Goal: Task Accomplishment & Management: Manage account settings

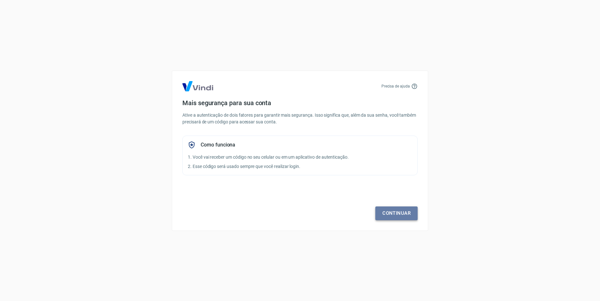
click at [411, 209] on link "Continuar" at bounding box center [396, 212] width 42 height 13
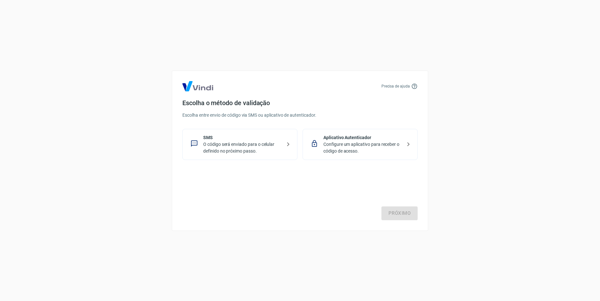
click at [258, 139] on p "SMS" at bounding box center [242, 137] width 78 height 7
click at [405, 207] on link "Próximo" at bounding box center [399, 212] width 36 height 13
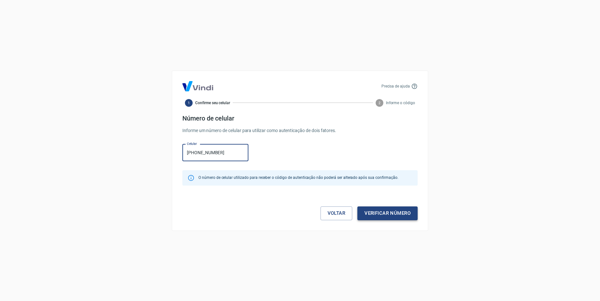
type input "[PHONE_NUMBER]"
click at [366, 213] on button "Verificar número" at bounding box center [387, 212] width 60 height 13
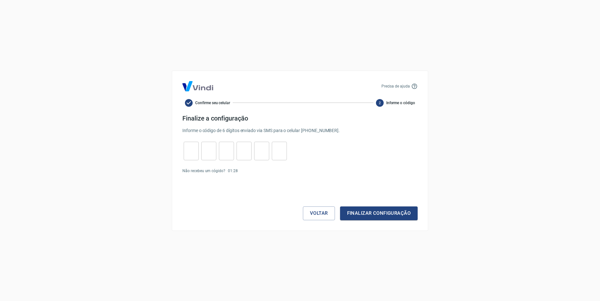
click at [195, 154] on input "tel" at bounding box center [191, 151] width 15 height 14
type input "0"
type input "8"
type input "2"
type input "7"
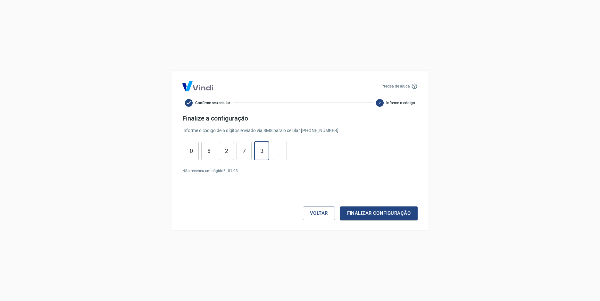
type input "3"
type input "2"
click at [354, 209] on button "Finalizar configuração" at bounding box center [379, 212] width 78 height 13
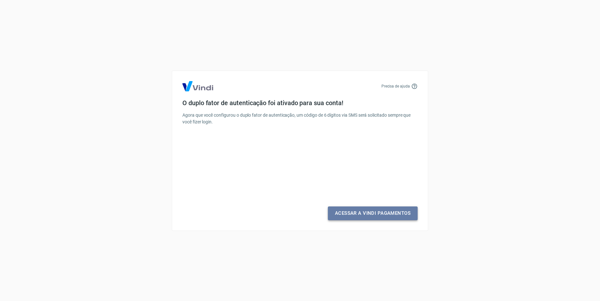
click at [367, 211] on link "Acessar a Vindi Pagamentos" at bounding box center [373, 212] width 90 height 13
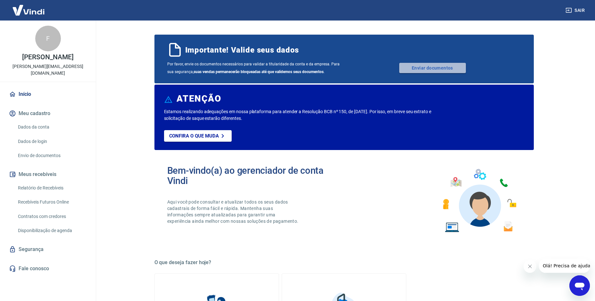
click at [430, 67] on link "Enviar documentos" at bounding box center [432, 68] width 67 height 10
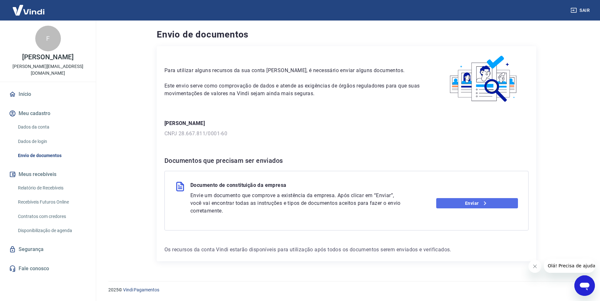
click at [449, 204] on link "Enviar" at bounding box center [477, 203] width 82 height 10
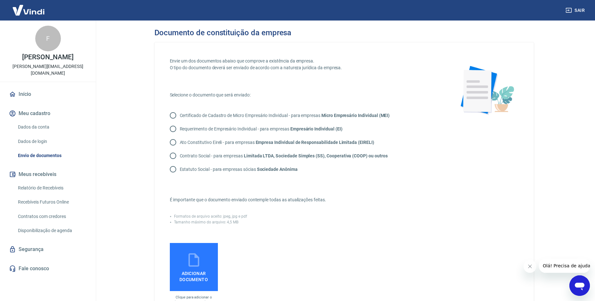
click at [338, 114] on strong "Micro Empresário Individual (MEI)" at bounding box center [355, 115] width 68 height 5
click at [180, 114] on input "Certificado de Cadastro de Micro Empresário Individual - para empresas Micro Em…" at bounding box center [172, 115] width 13 height 13
radio input "true"
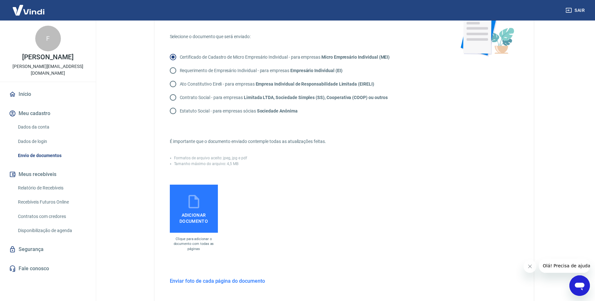
scroll to position [64, 0]
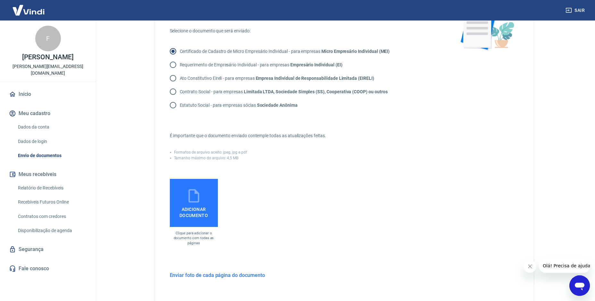
click at [204, 199] on label "Adicionar documento" at bounding box center [194, 203] width 48 height 48
click at [0, 0] on input "Adicionar documento" at bounding box center [0, 0] width 0 height 0
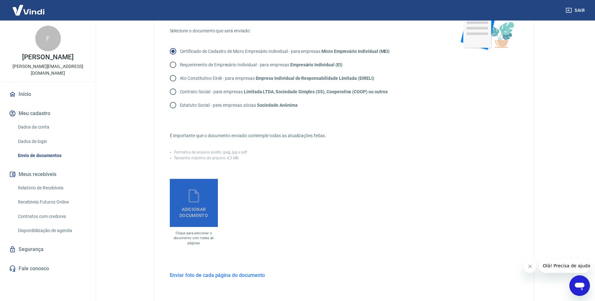
click at [210, 214] on span "Adicionar documento" at bounding box center [193, 211] width 43 height 14
click at [0, 0] on input "Adicionar documento" at bounding box center [0, 0] width 0 height 0
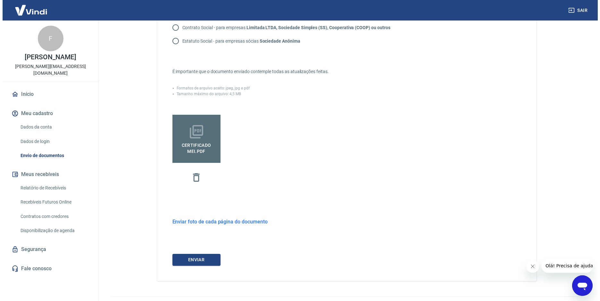
scroll to position [144, 0]
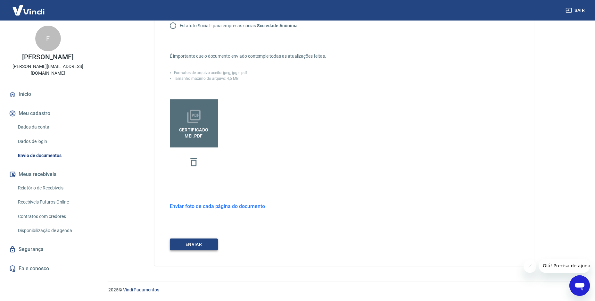
click at [211, 248] on button "ENVIAR" at bounding box center [194, 244] width 48 height 12
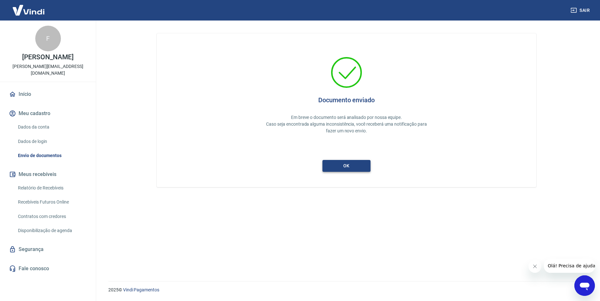
click at [354, 167] on button "ok" at bounding box center [346, 166] width 48 height 12
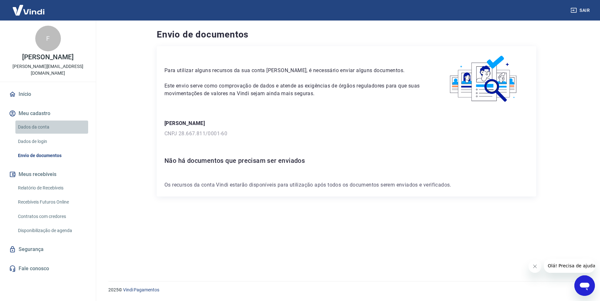
click at [42, 121] on link "Dados da conta" at bounding box center [51, 126] width 73 height 13
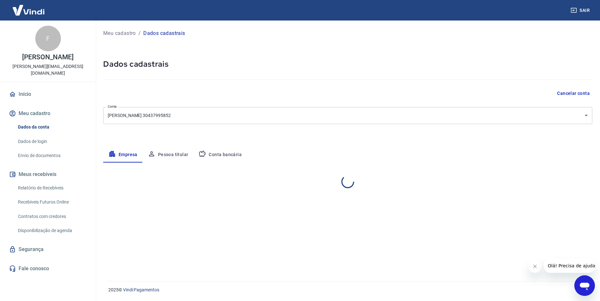
select select "SP"
select select "business"
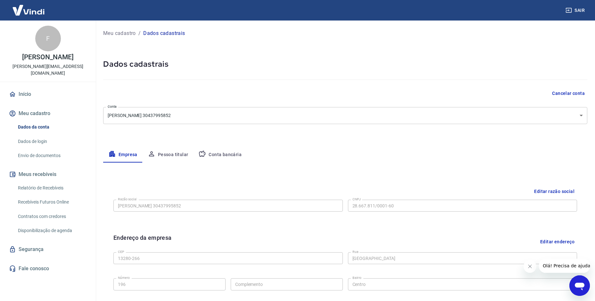
click at [212, 157] on button "Conta bancária" at bounding box center [220, 154] width 54 height 15
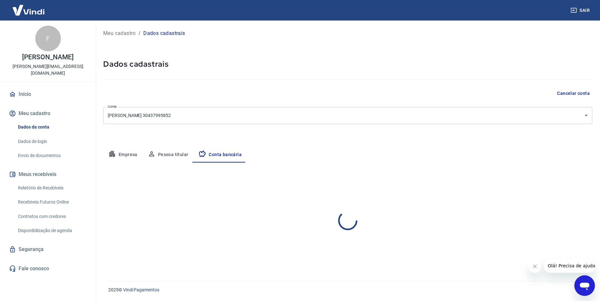
select select "1"
